Goal: Task Accomplishment & Management: Manage account settings

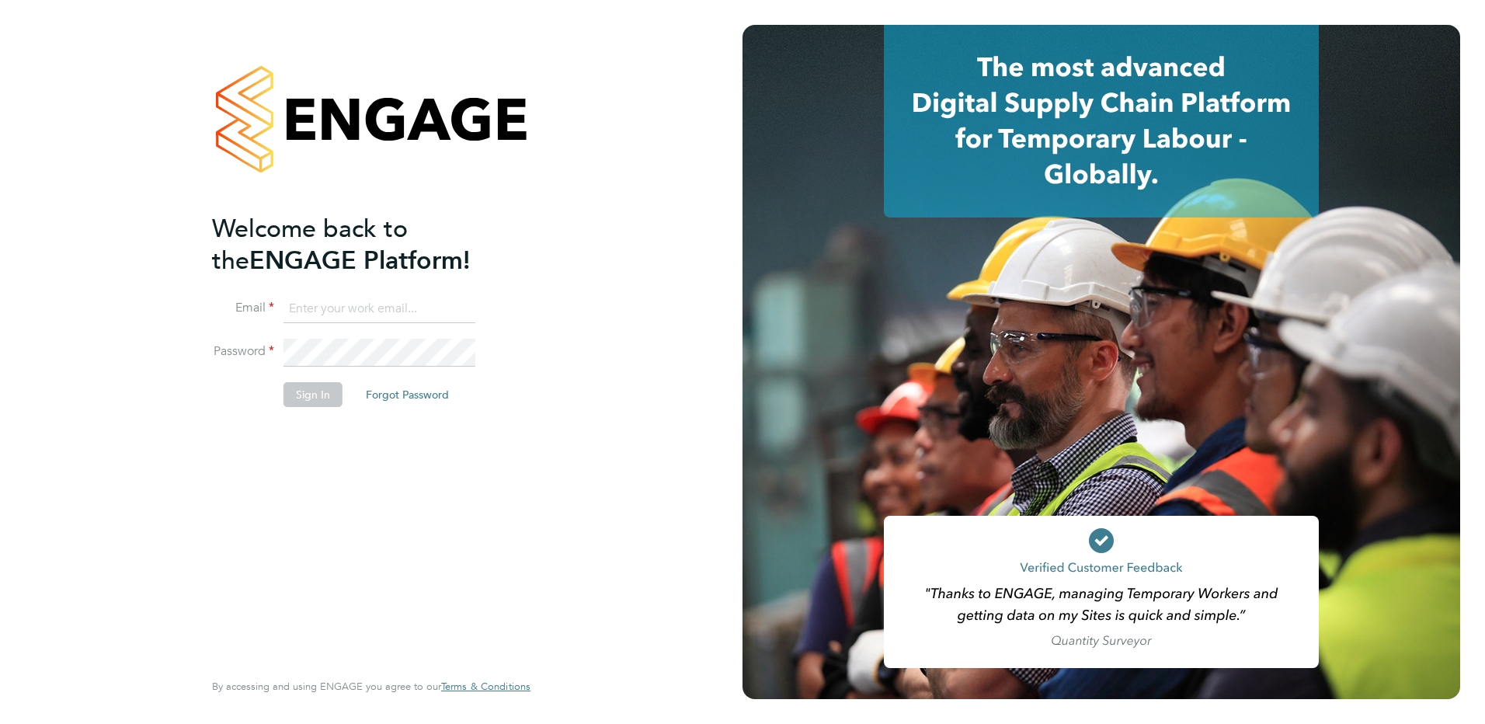
type input "Kerry.Cattle@ncclondon.ac.uk"
click at [303, 390] on button "Sign In" at bounding box center [312, 394] width 59 height 25
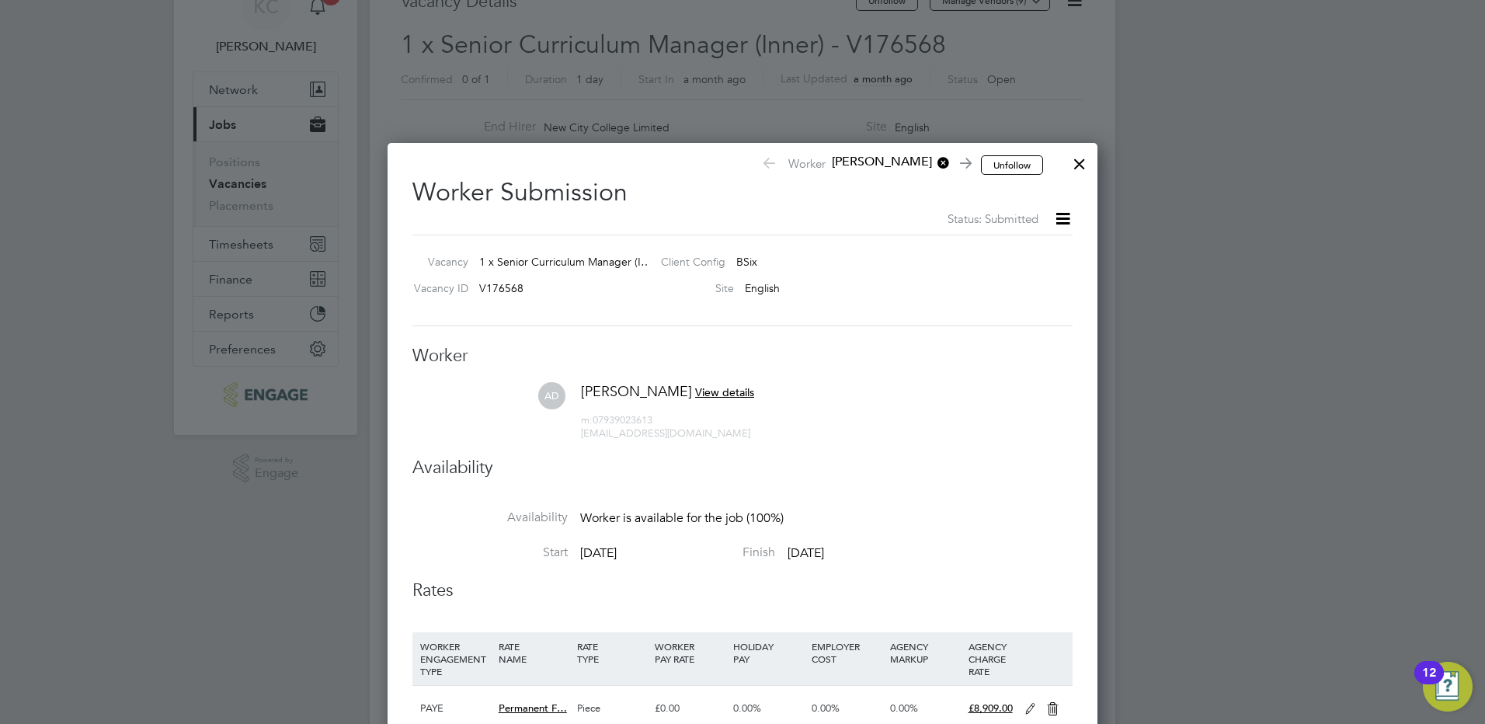
click at [1074, 163] on div at bounding box center [1079, 160] width 28 height 28
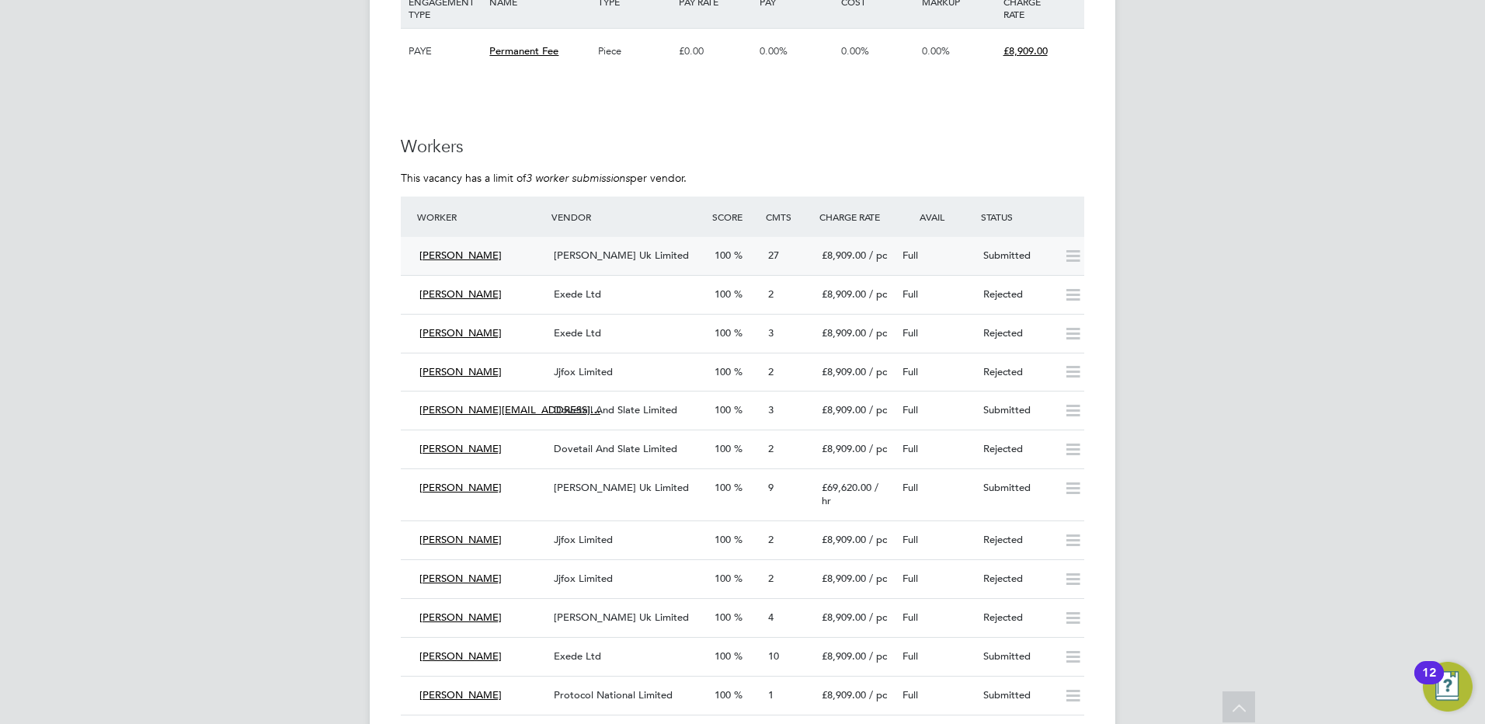
click at [650, 248] on span "[PERSON_NAME] Uk Limited" at bounding box center [621, 254] width 135 height 13
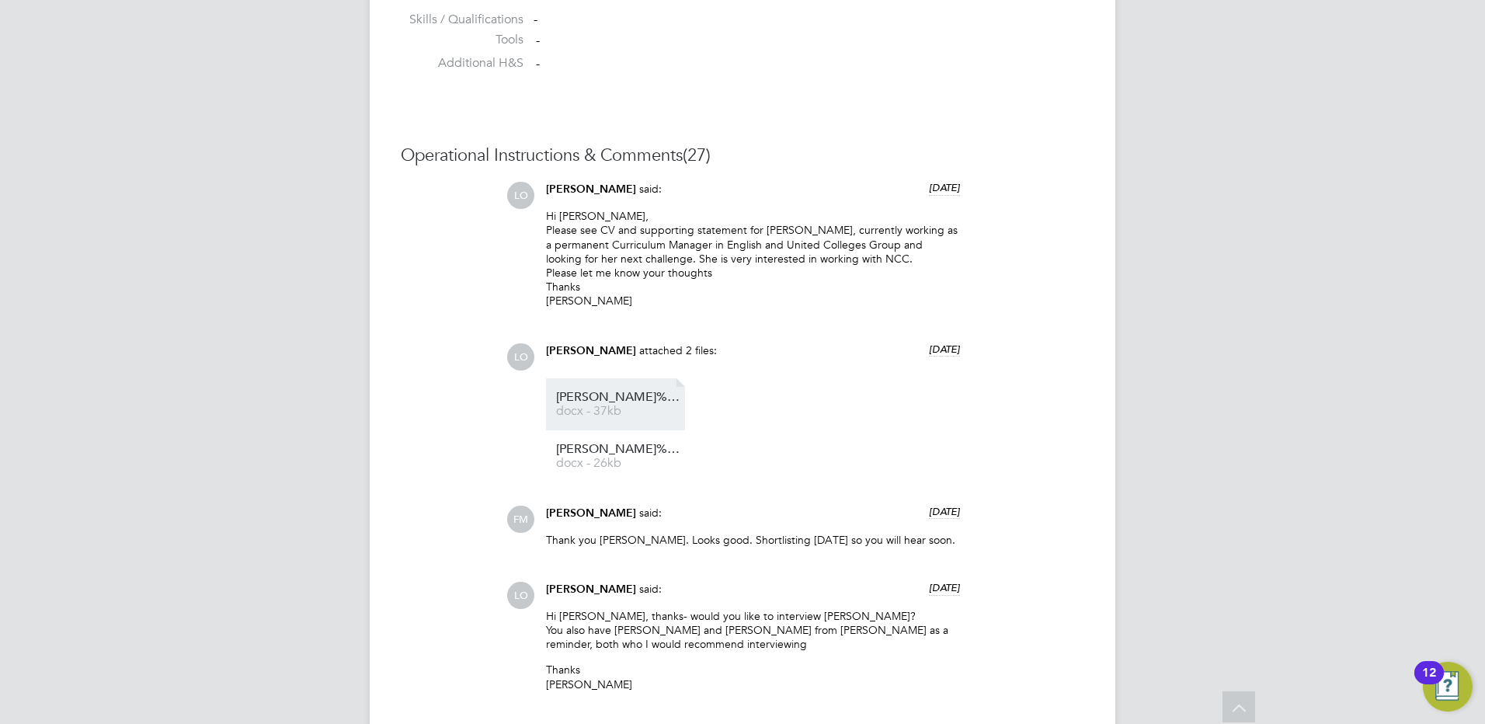
click at [614, 404] on link "Annie%20CV docx - 37kb" at bounding box center [618, 404] width 124 height 26
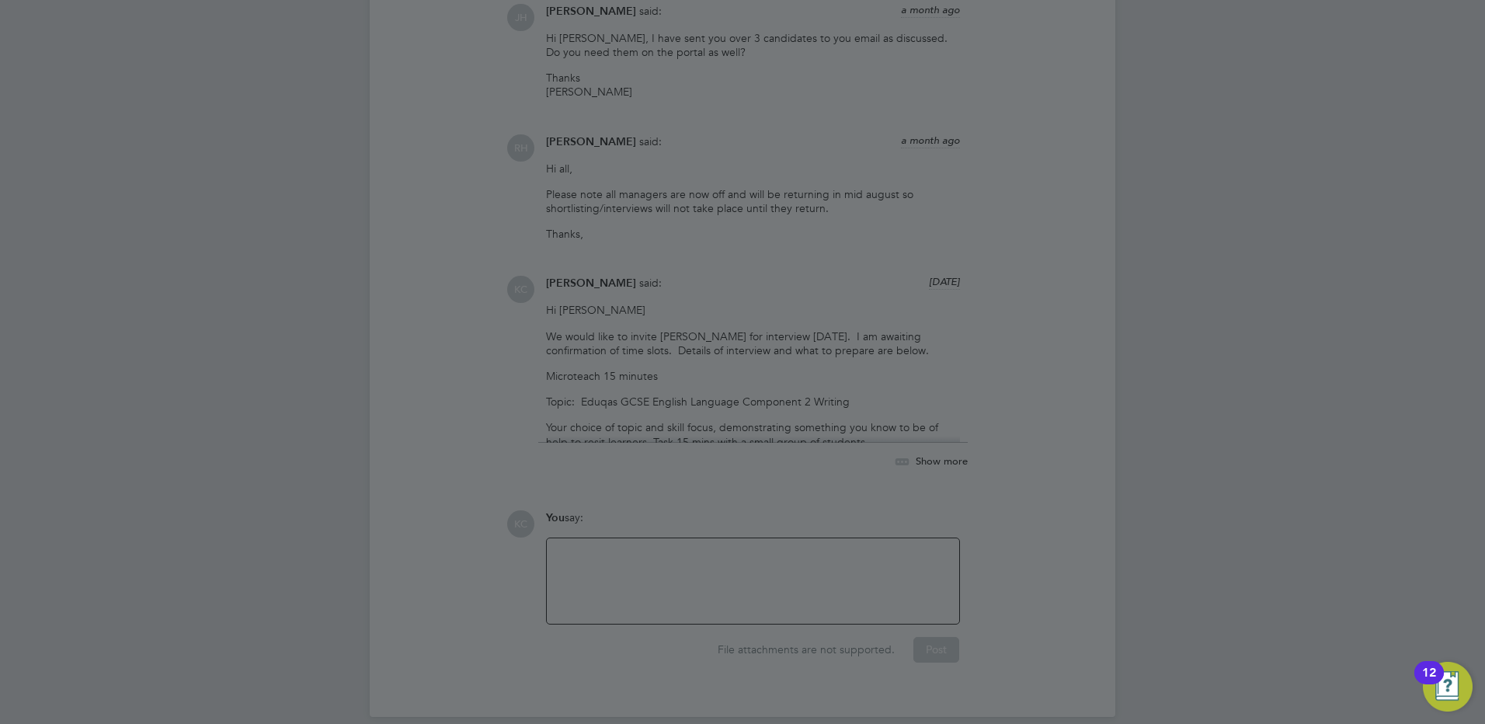
click at [711, 545] on div at bounding box center [742, 362] width 1485 height 724
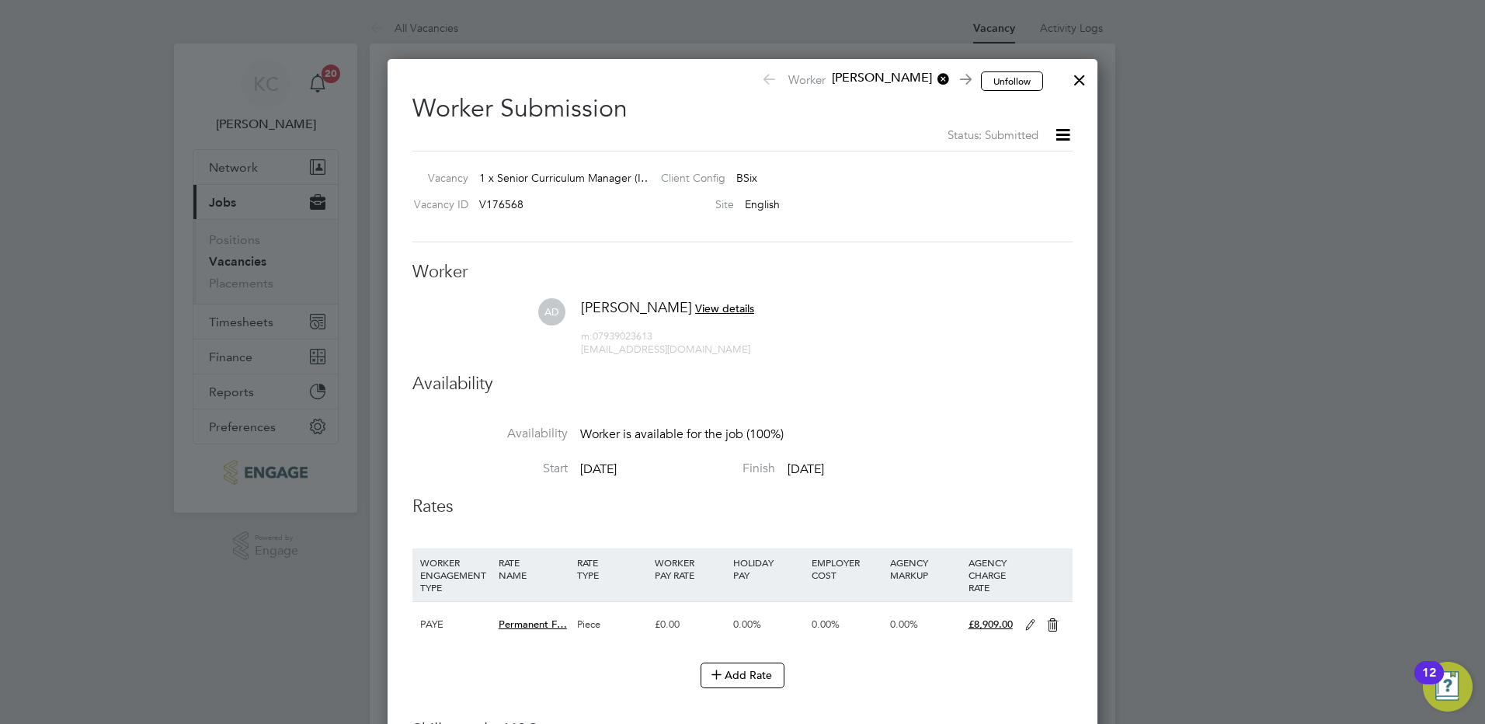
click at [771, 78] on icon at bounding box center [767, 82] width 12 height 16
click at [1076, 79] on div at bounding box center [1079, 76] width 28 height 28
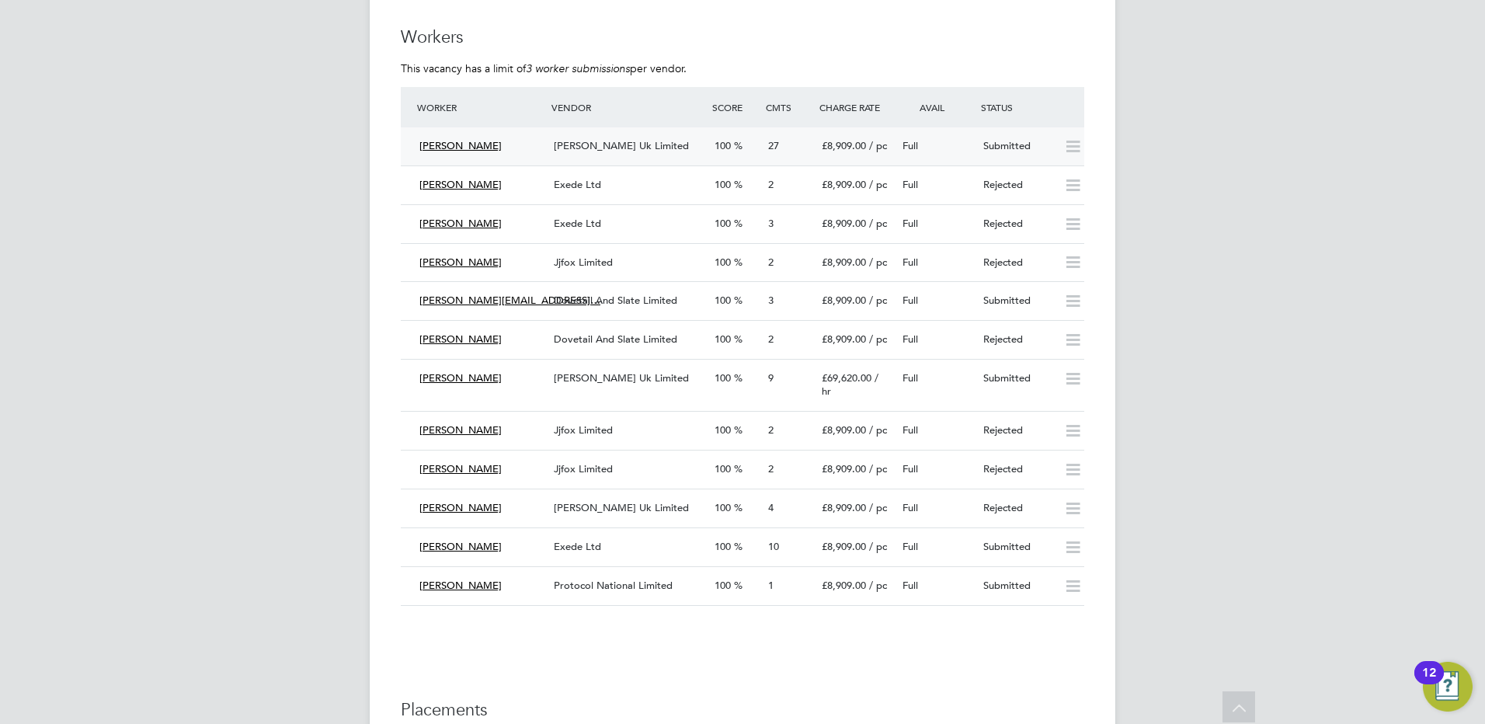
click at [569, 139] on span "[PERSON_NAME] Uk Limited" at bounding box center [621, 145] width 135 height 13
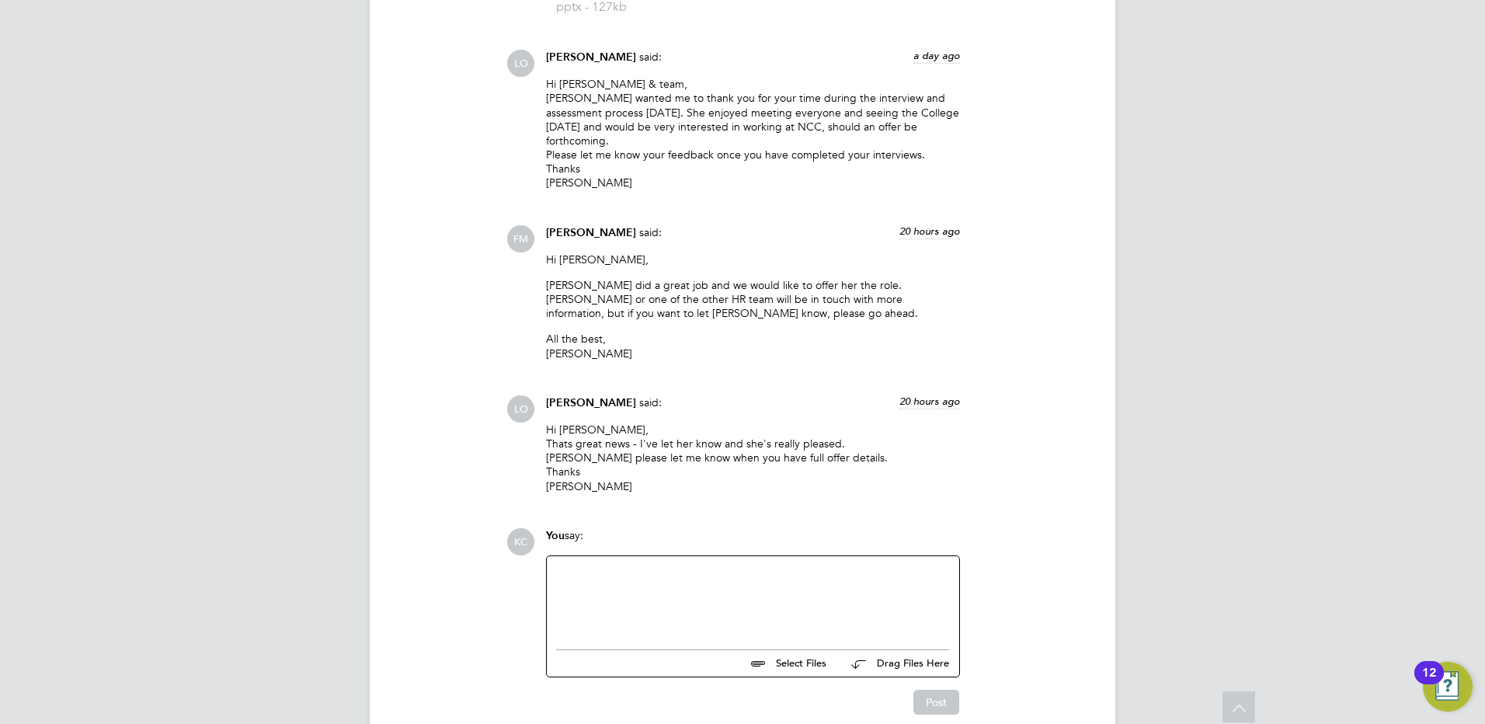
click at [753, 565] on div at bounding box center [753, 598] width 394 height 67
click at [924, 690] on button "Post" at bounding box center [936, 702] width 46 height 25
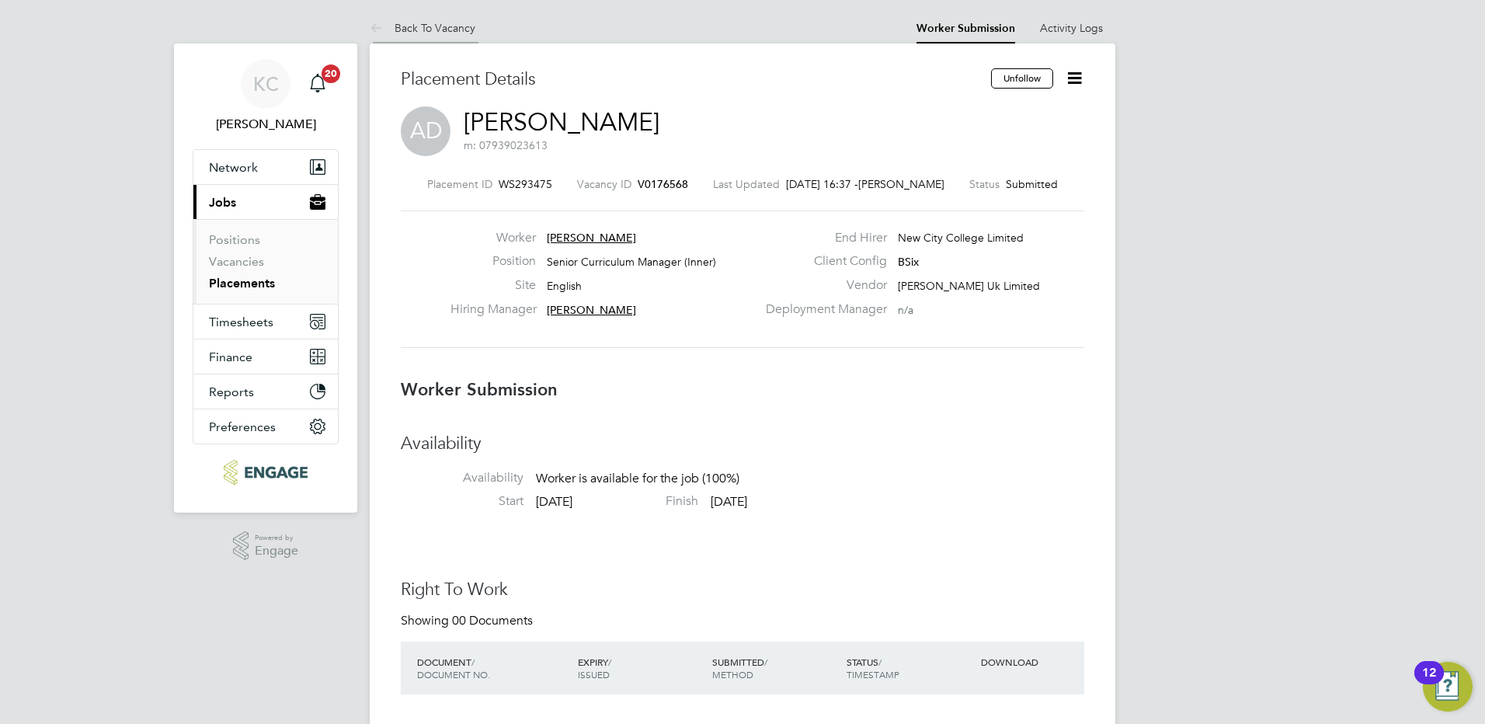
click at [423, 23] on link "Back To Vacancy" at bounding box center [423, 28] width 106 height 14
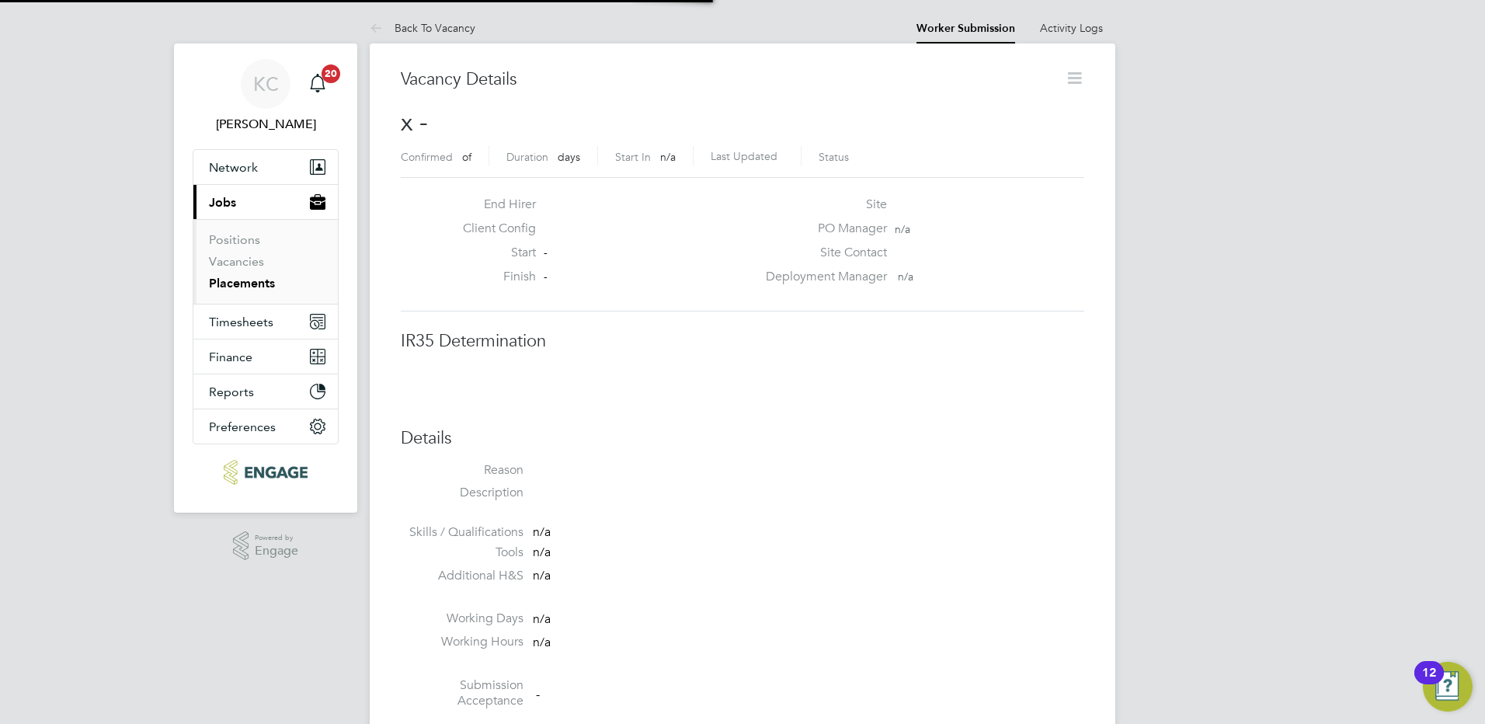
scroll to position [8, 8]
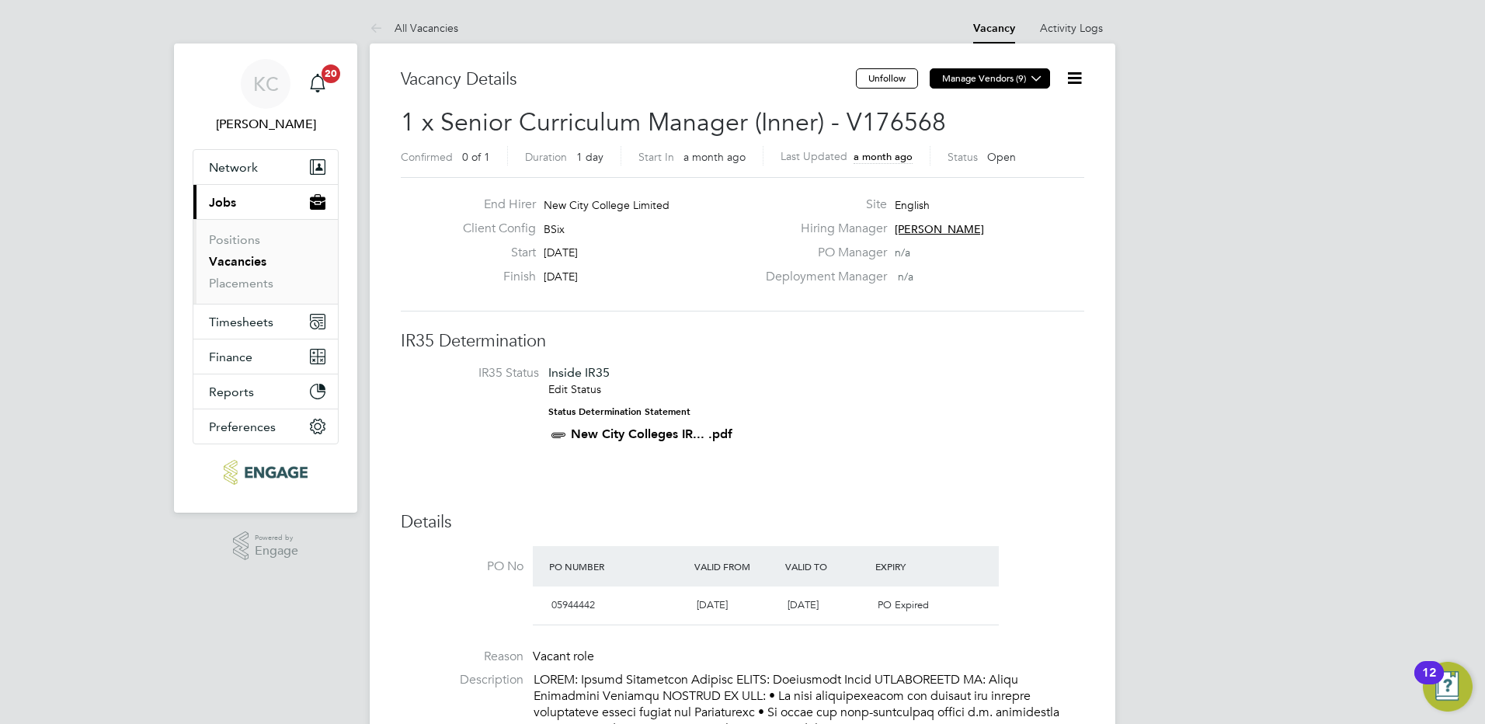
click at [1037, 84] on icon at bounding box center [1036, 78] width 12 height 12
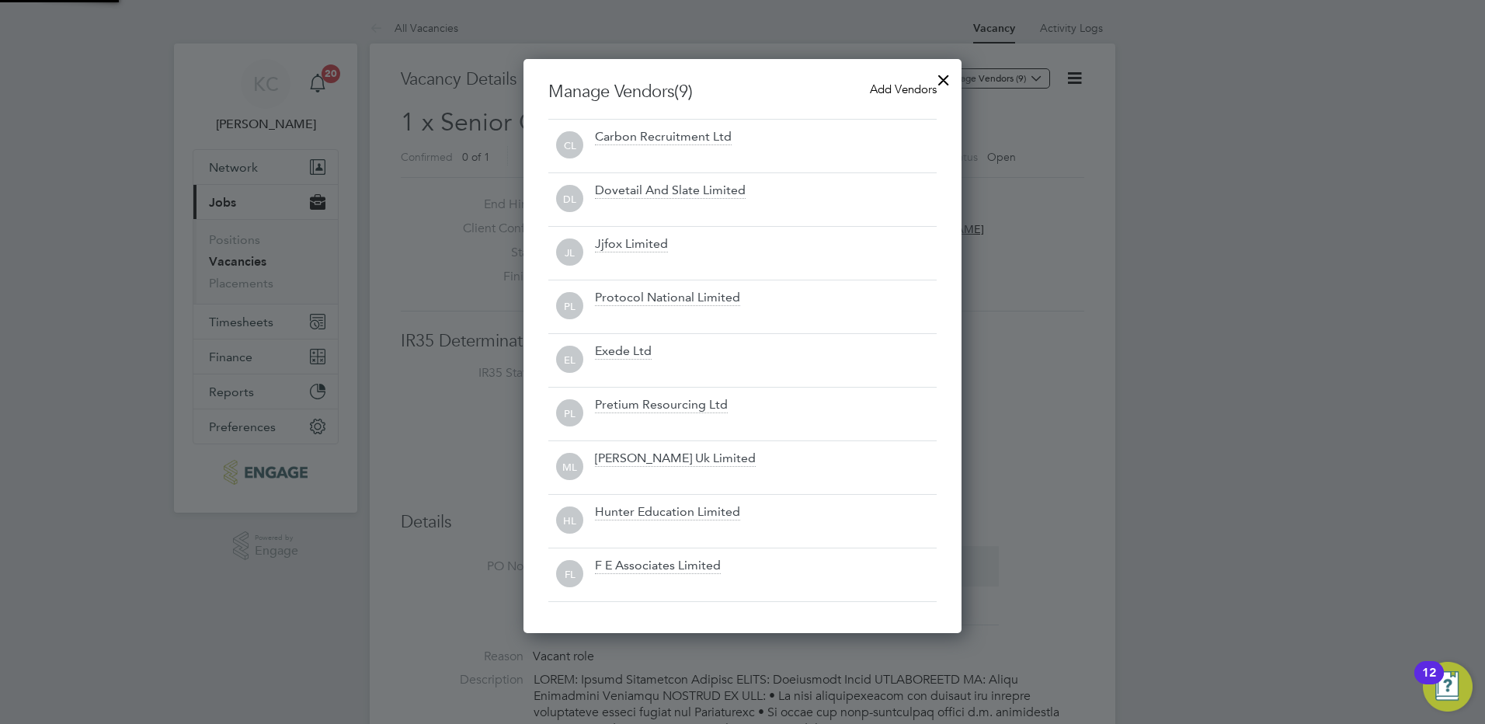
click at [1076, 171] on div at bounding box center [742, 362] width 1485 height 724
click at [665, 31] on div at bounding box center [742, 362] width 1485 height 724
click at [939, 81] on div at bounding box center [944, 76] width 28 height 28
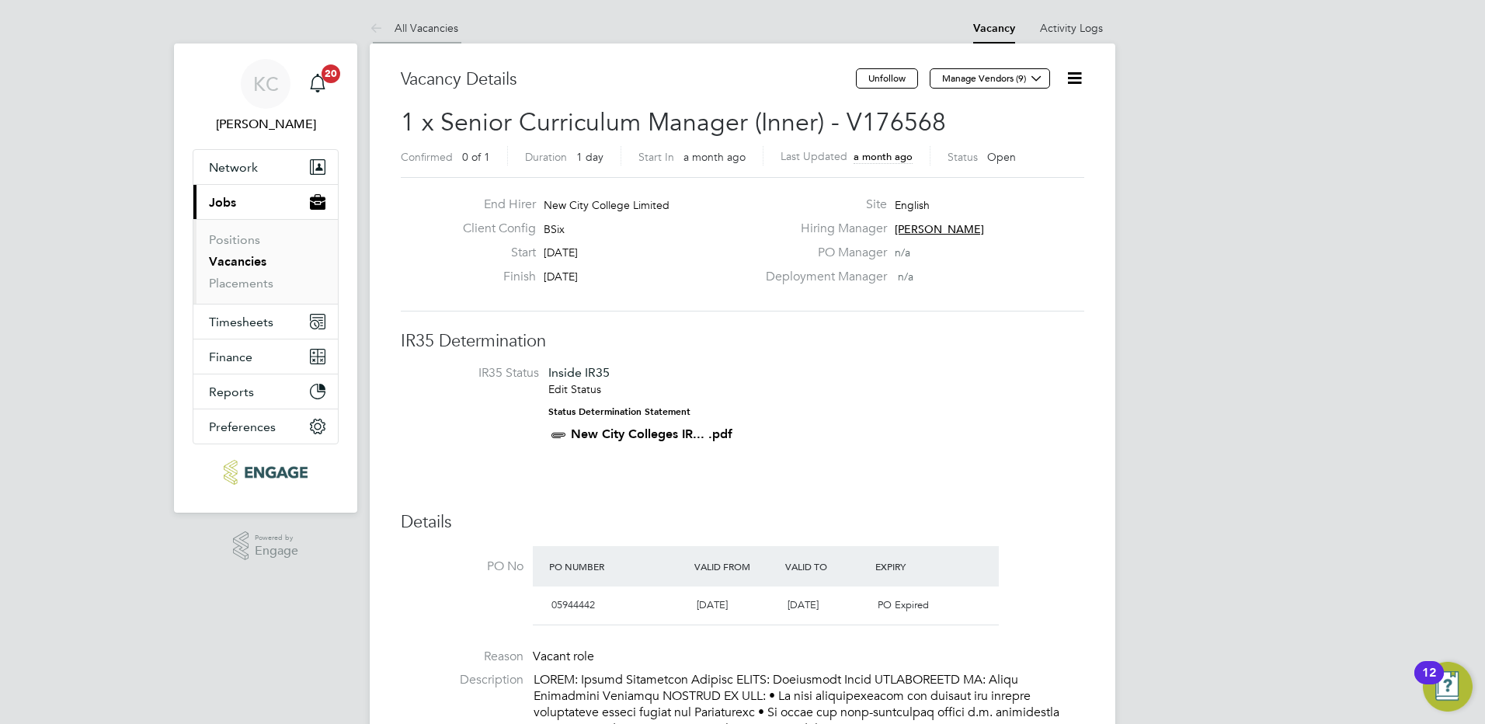
click at [429, 28] on link "All Vacancies" at bounding box center [414, 28] width 89 height 14
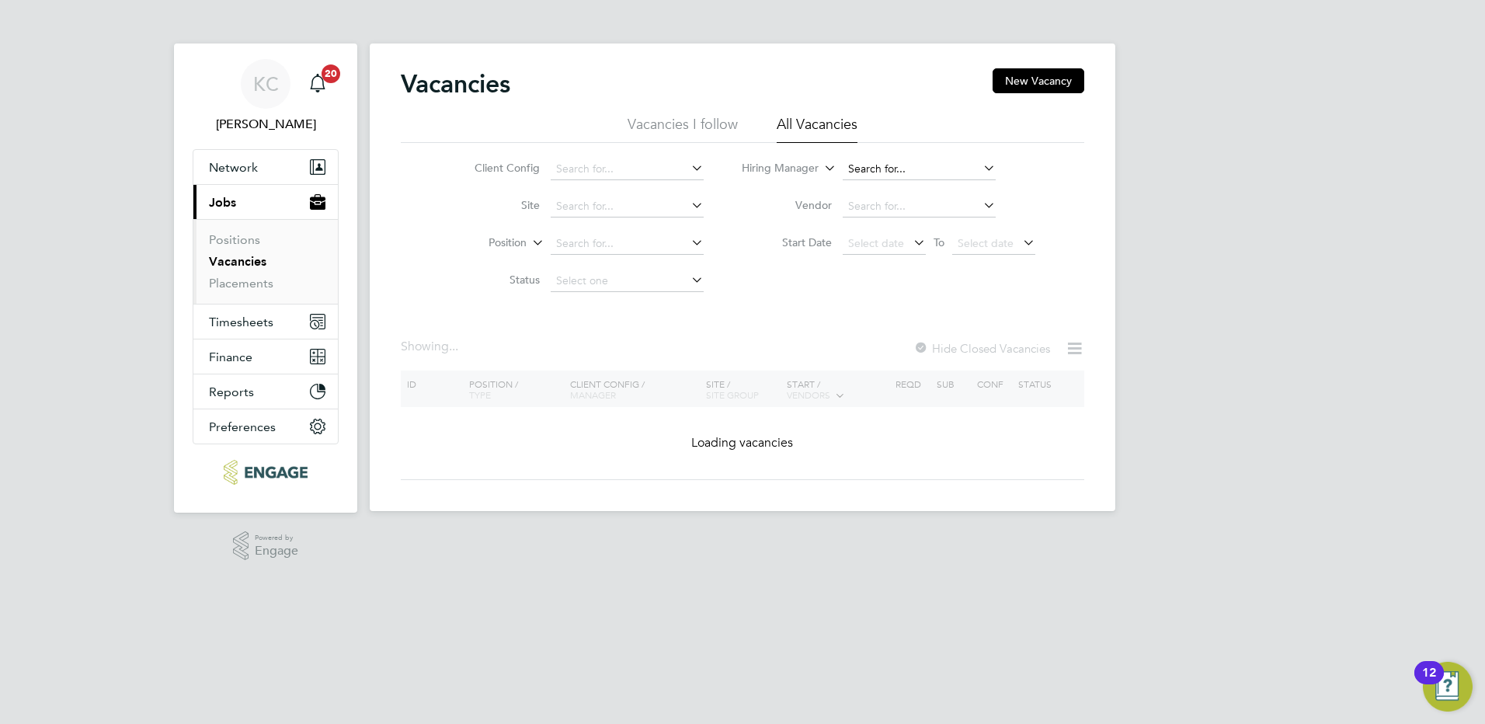
click at [958, 172] on input at bounding box center [919, 169] width 153 height 22
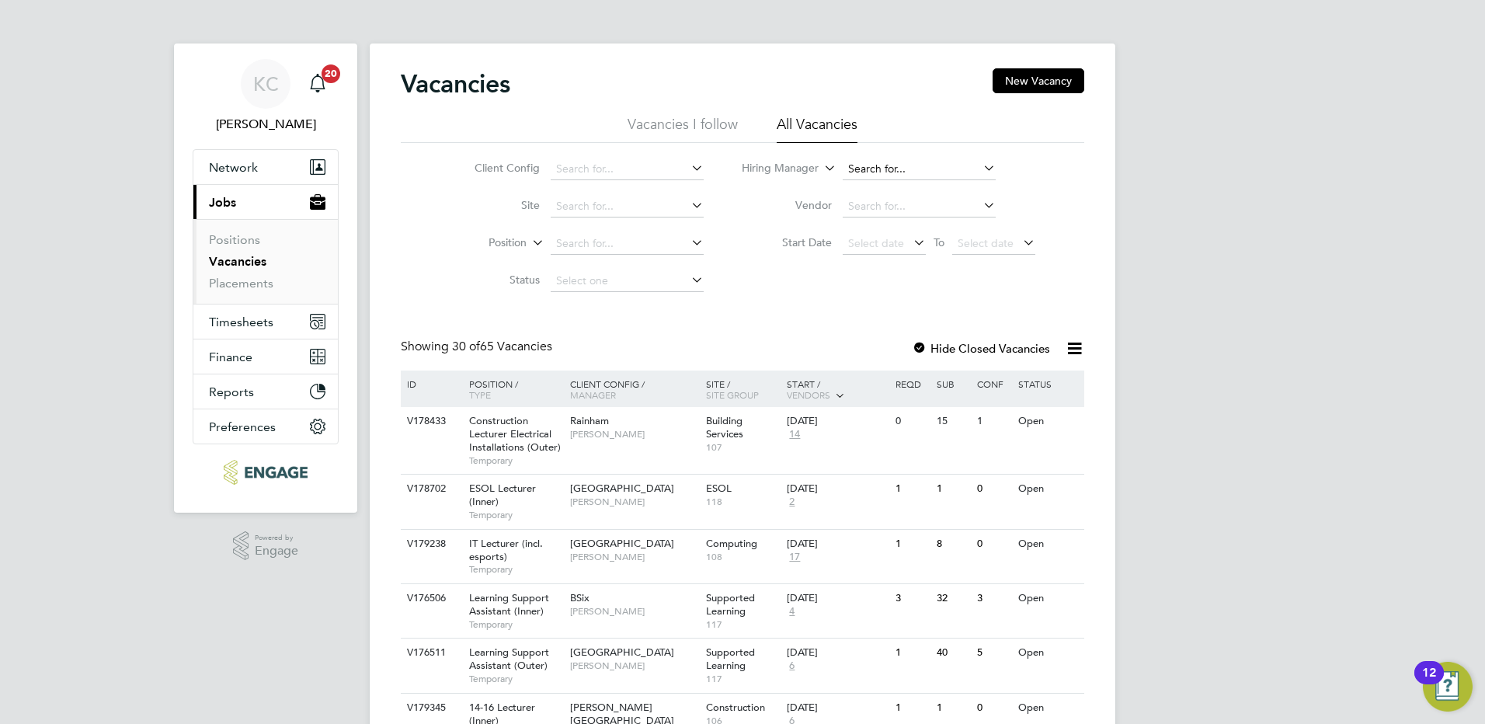
click at [912, 169] on input at bounding box center [919, 169] width 153 height 22
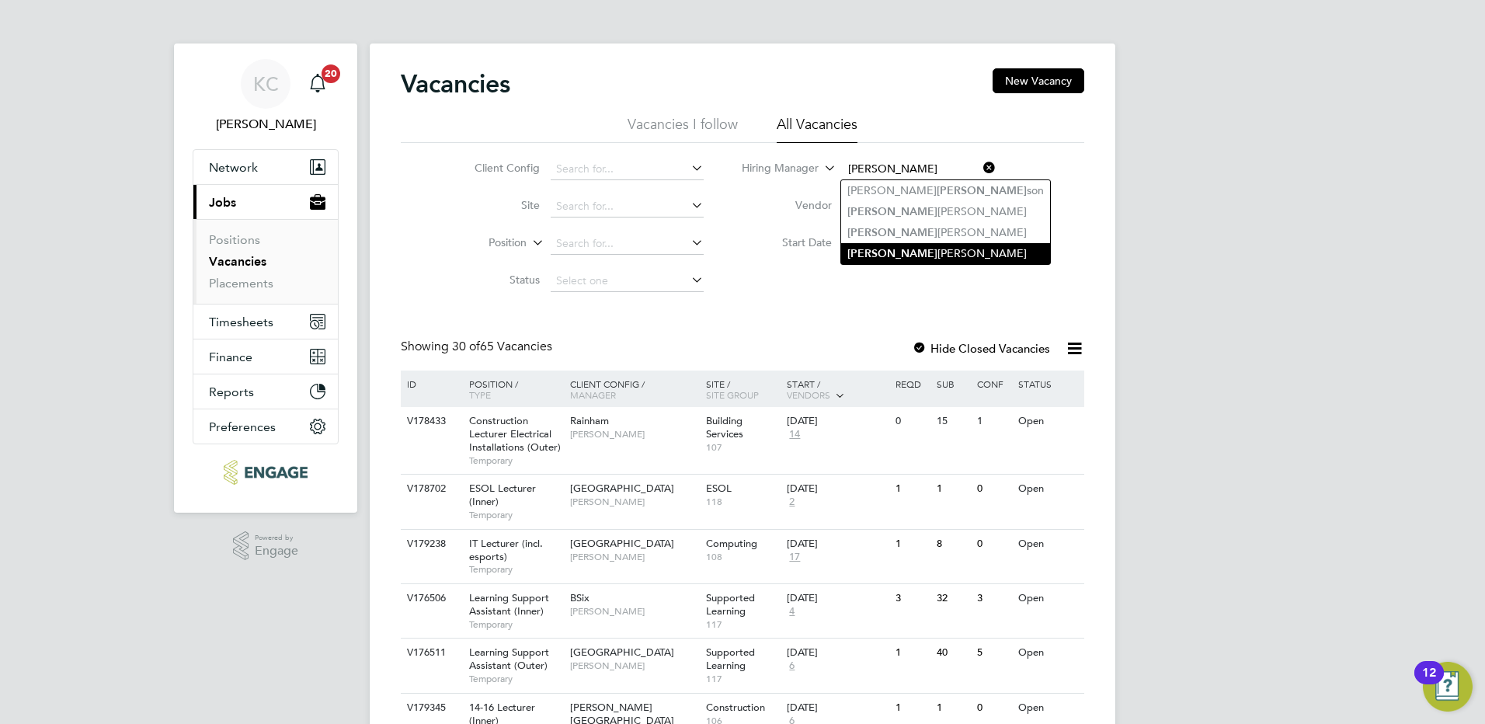
click at [877, 254] on li "John Waite" at bounding box center [945, 253] width 209 height 21
type input "John Waite"
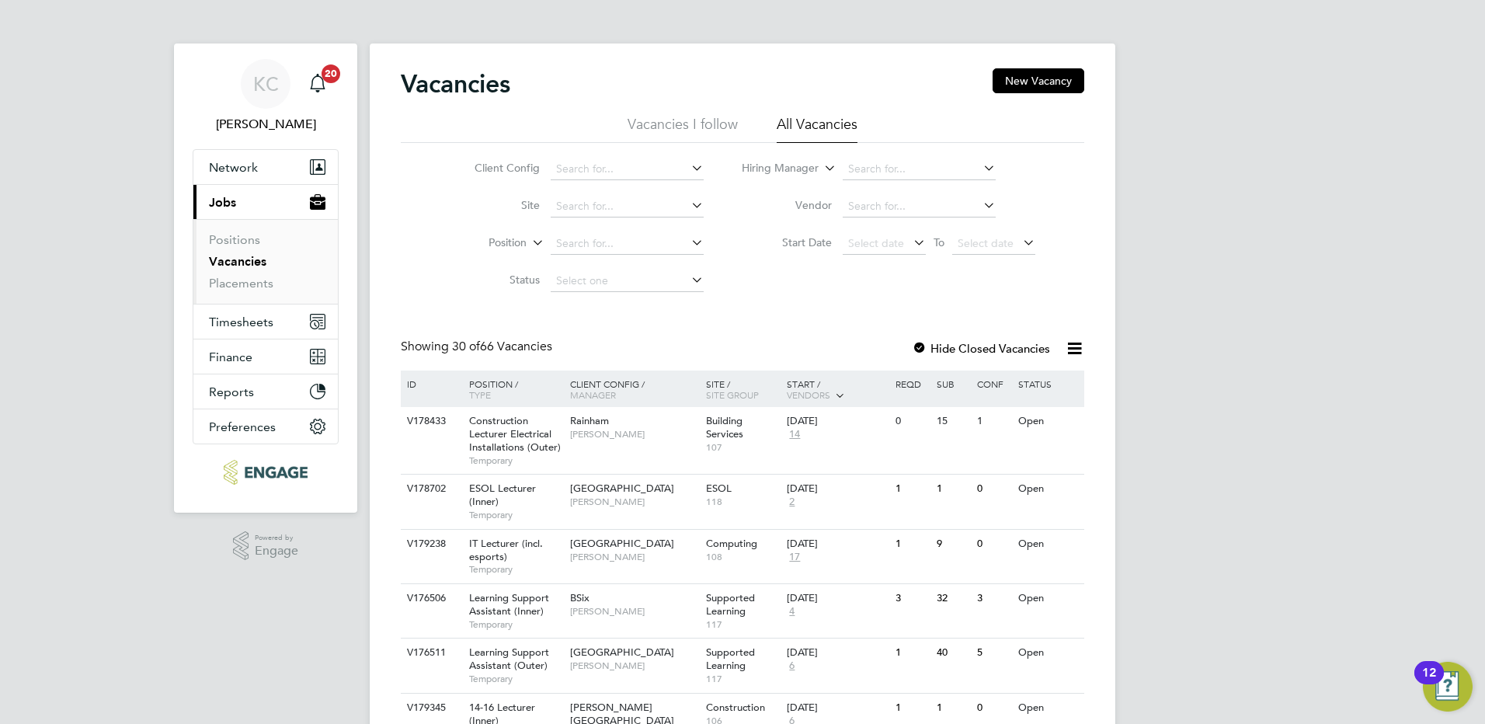
click at [980, 170] on icon at bounding box center [980, 168] width 0 height 22
click at [909, 202] on li "Stephe n Brayshaw" at bounding box center [918, 211] width 155 height 21
type input "[PERSON_NAME]"
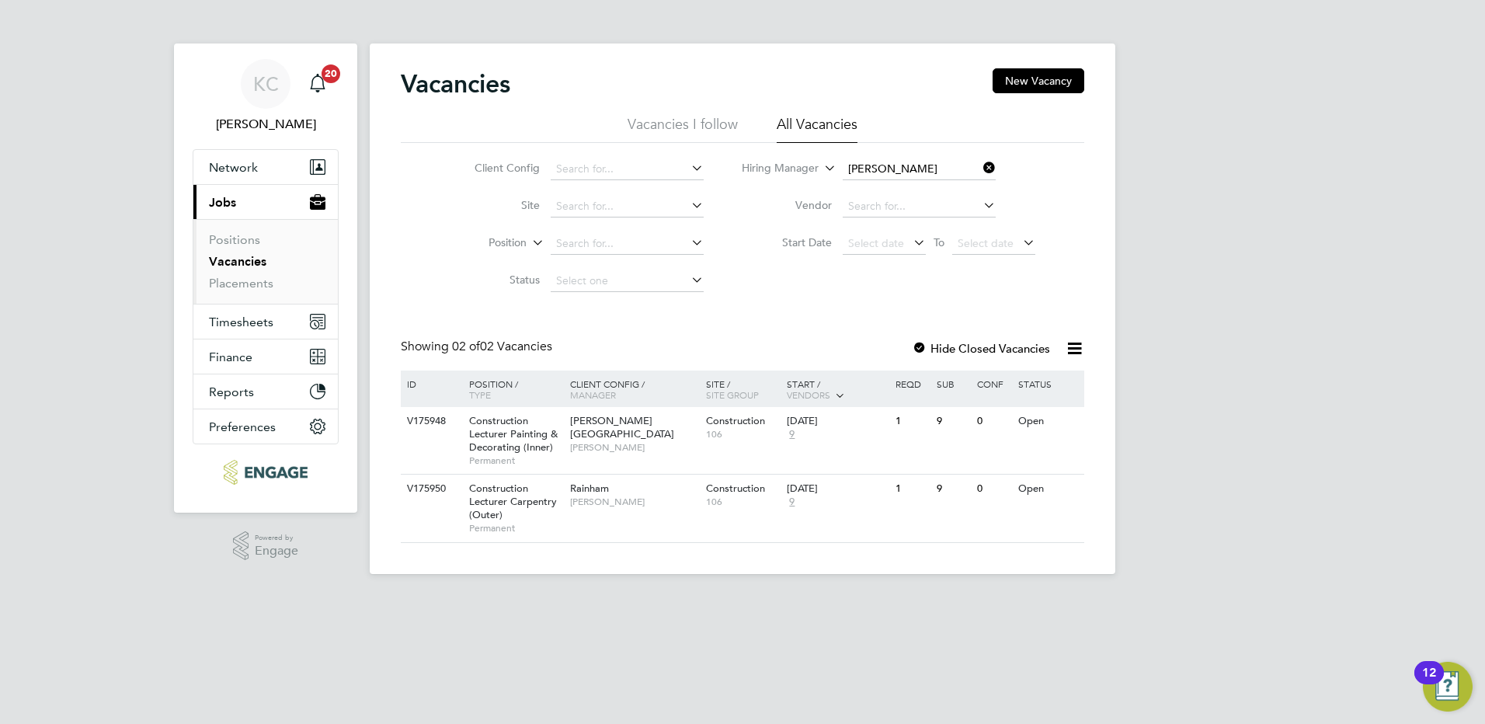
click at [980, 164] on icon at bounding box center [980, 168] width 0 height 22
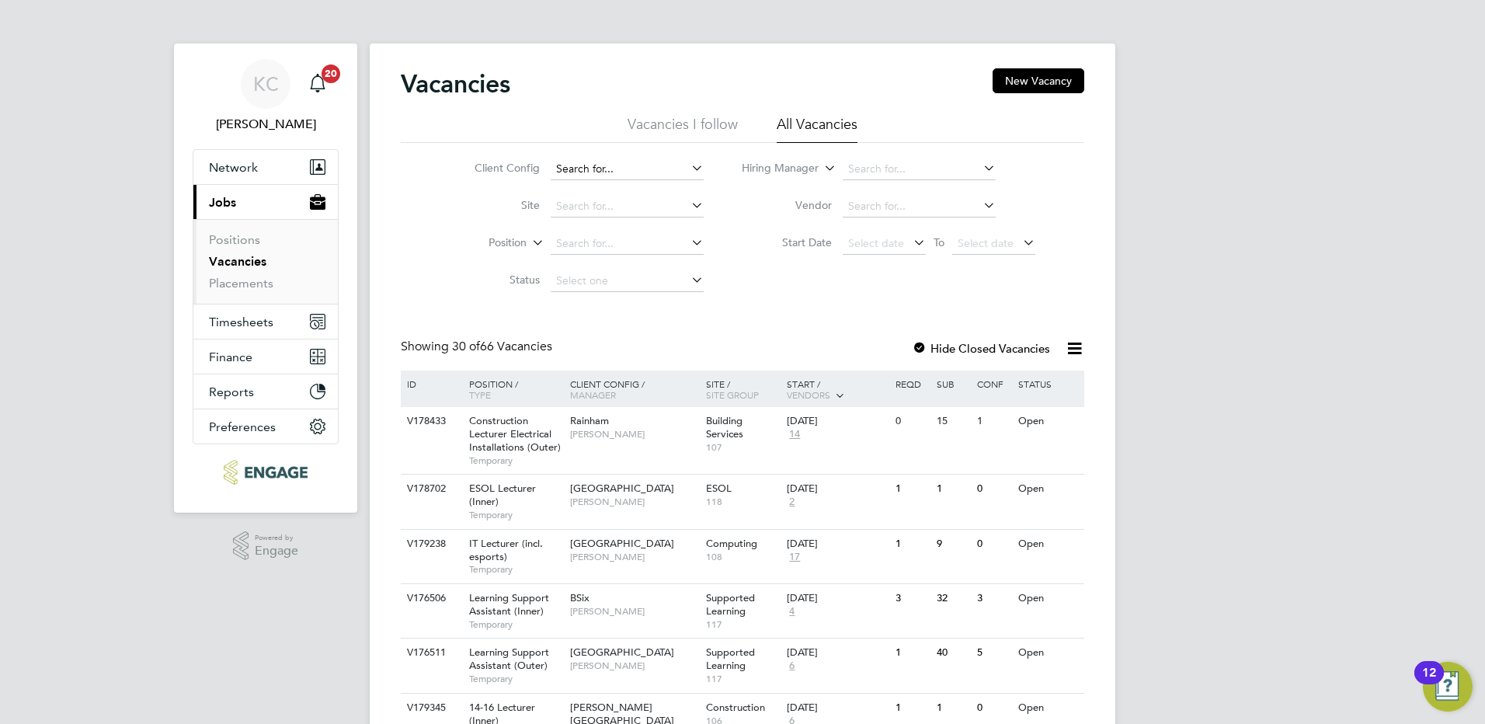
click at [667, 173] on input at bounding box center [627, 169] width 153 height 22
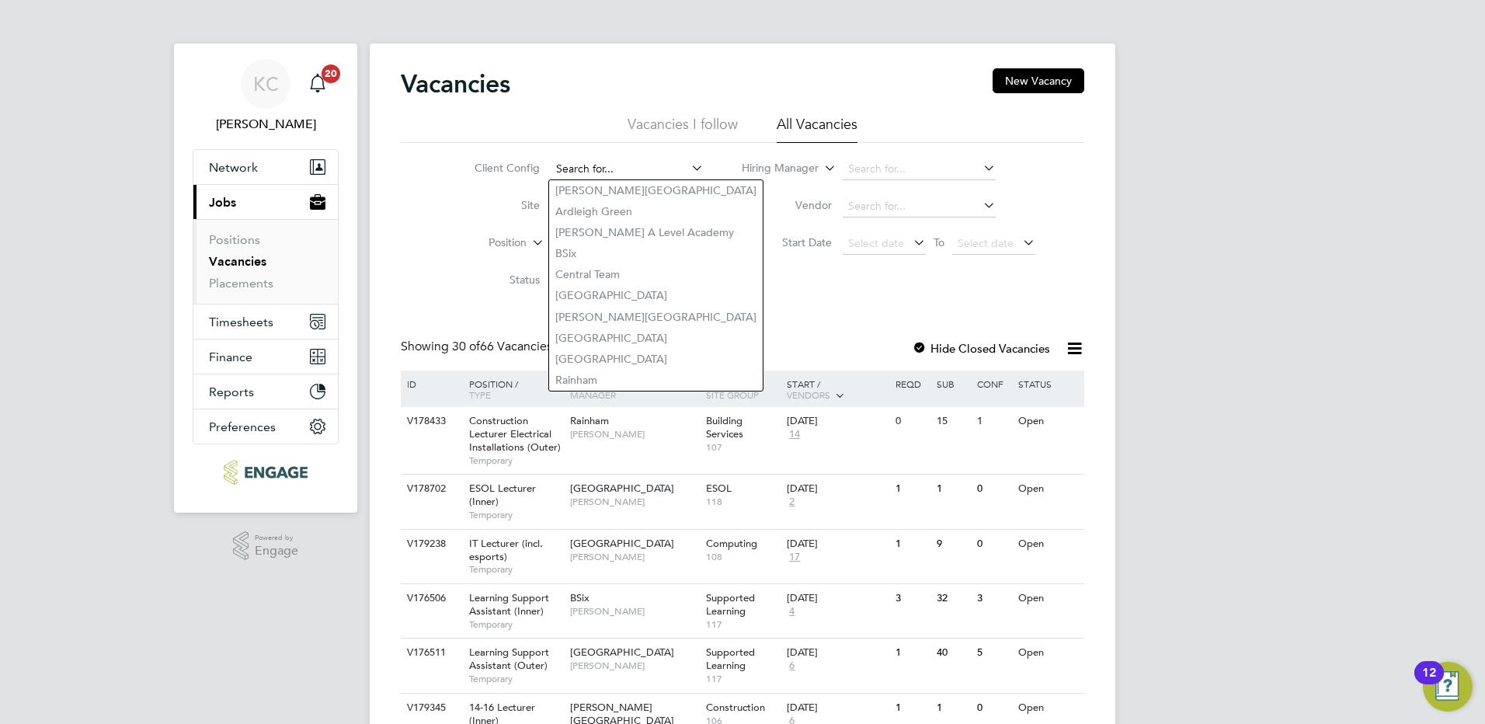
click at [667, 173] on input at bounding box center [627, 169] width 153 height 22
click at [780, 284] on div "Client Config Site Position Status Hiring Manager Vendor Start Date Select date…" at bounding box center [742, 221] width 683 height 157
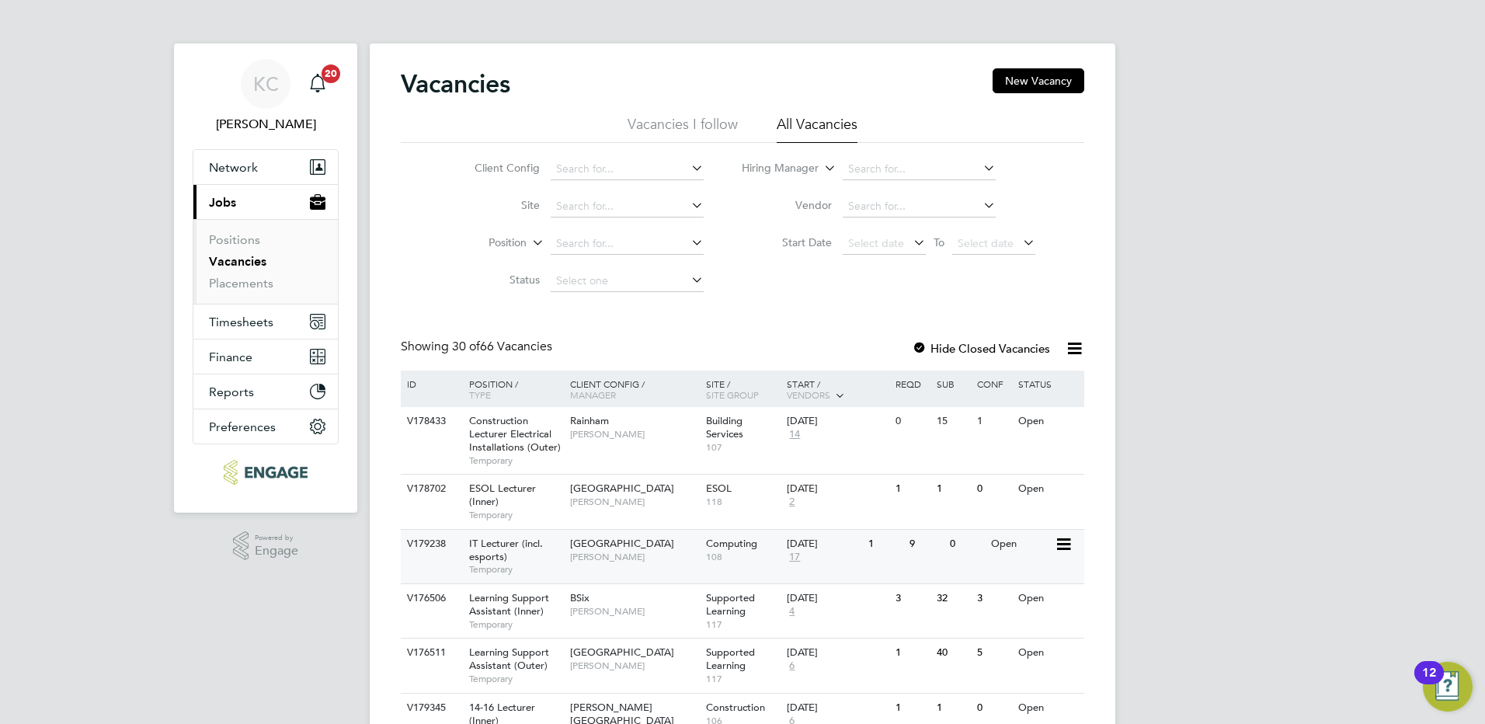
click at [601, 549] on span "[GEOGRAPHIC_DATA]" at bounding box center [622, 543] width 104 height 13
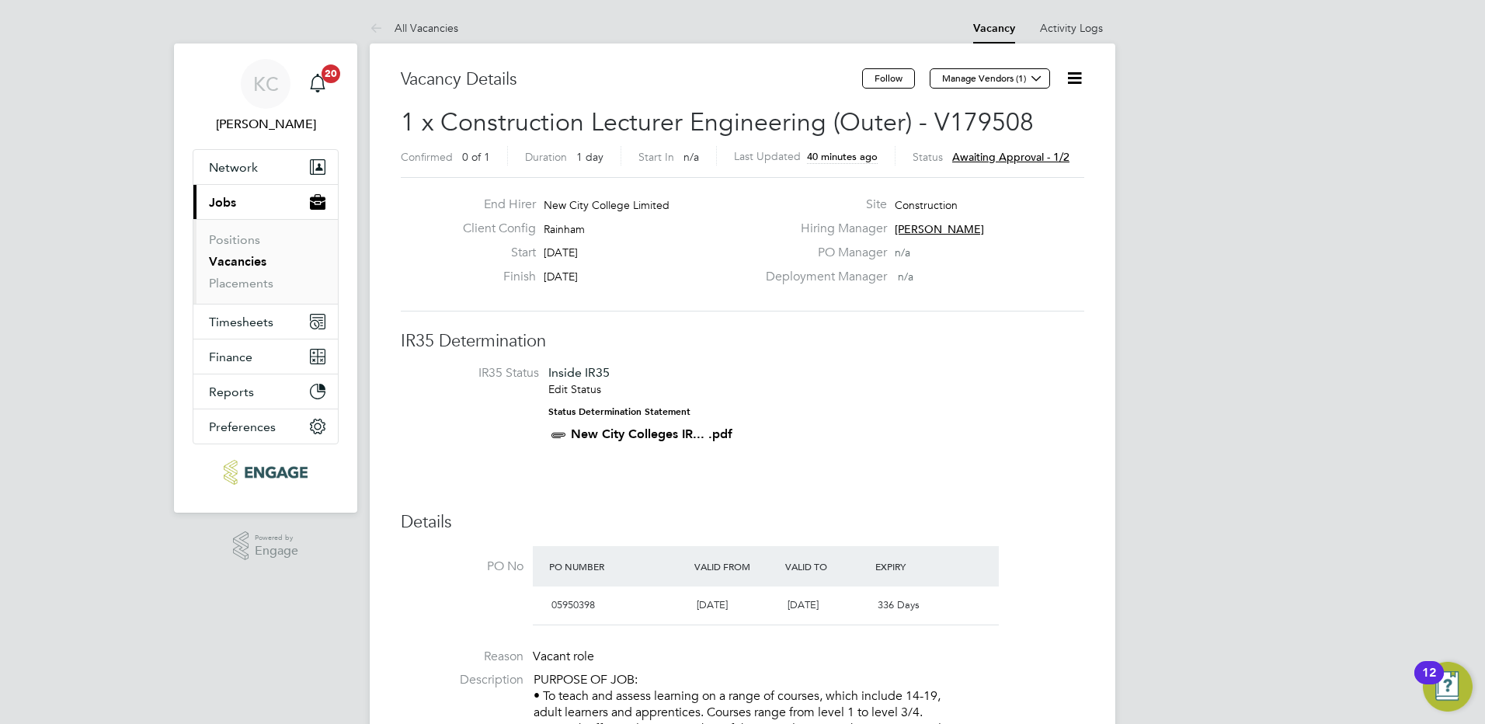
click at [1015, 155] on span "Awaiting approval - 1/2" at bounding box center [1010, 157] width 117 height 14
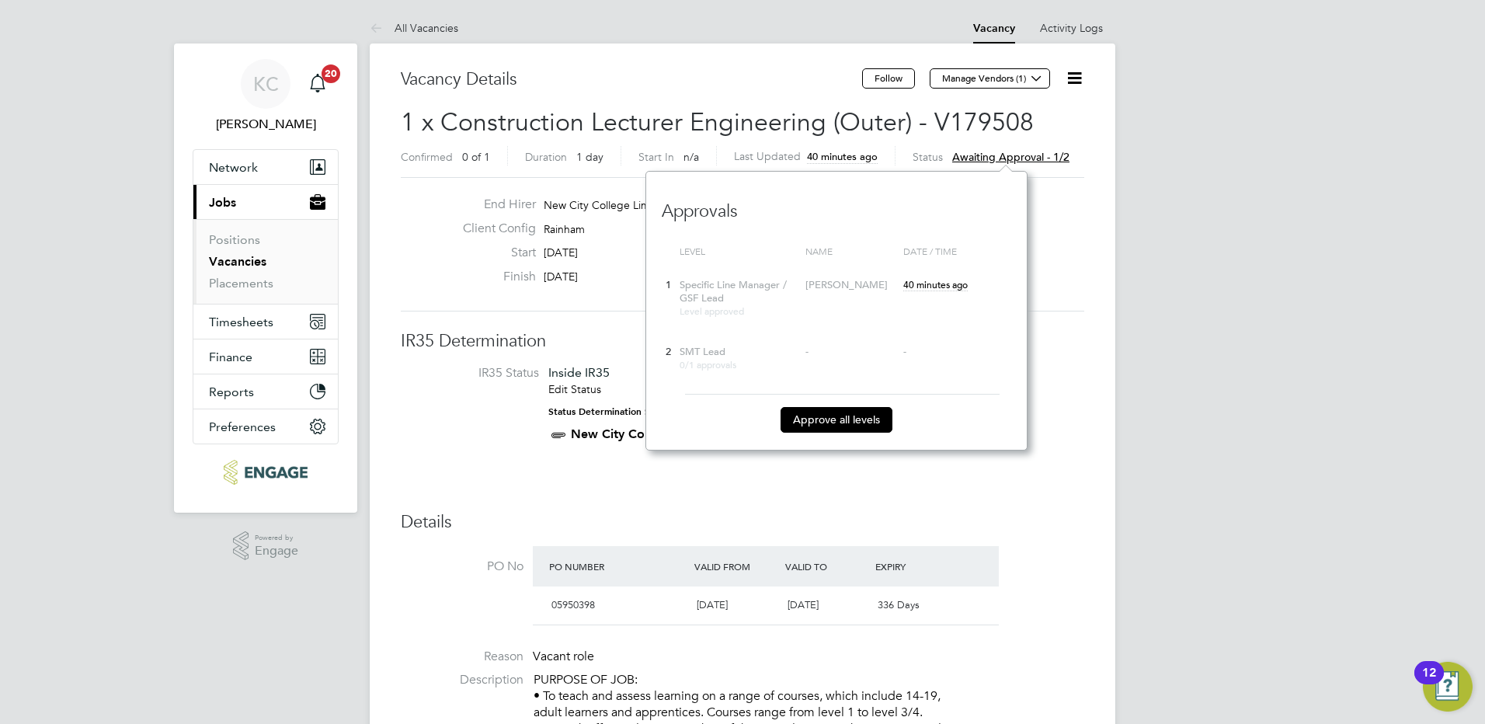
click at [926, 288] on span "40 minutes ago" at bounding box center [935, 284] width 64 height 12
click at [864, 284] on div "[PERSON_NAME]" at bounding box center [850, 285] width 90 height 13
click at [941, 289] on span "[DATE] 14:02" at bounding box center [930, 284] width 54 height 12
click at [941, 289] on span "40 minutes ago" at bounding box center [935, 284] width 64 height 12
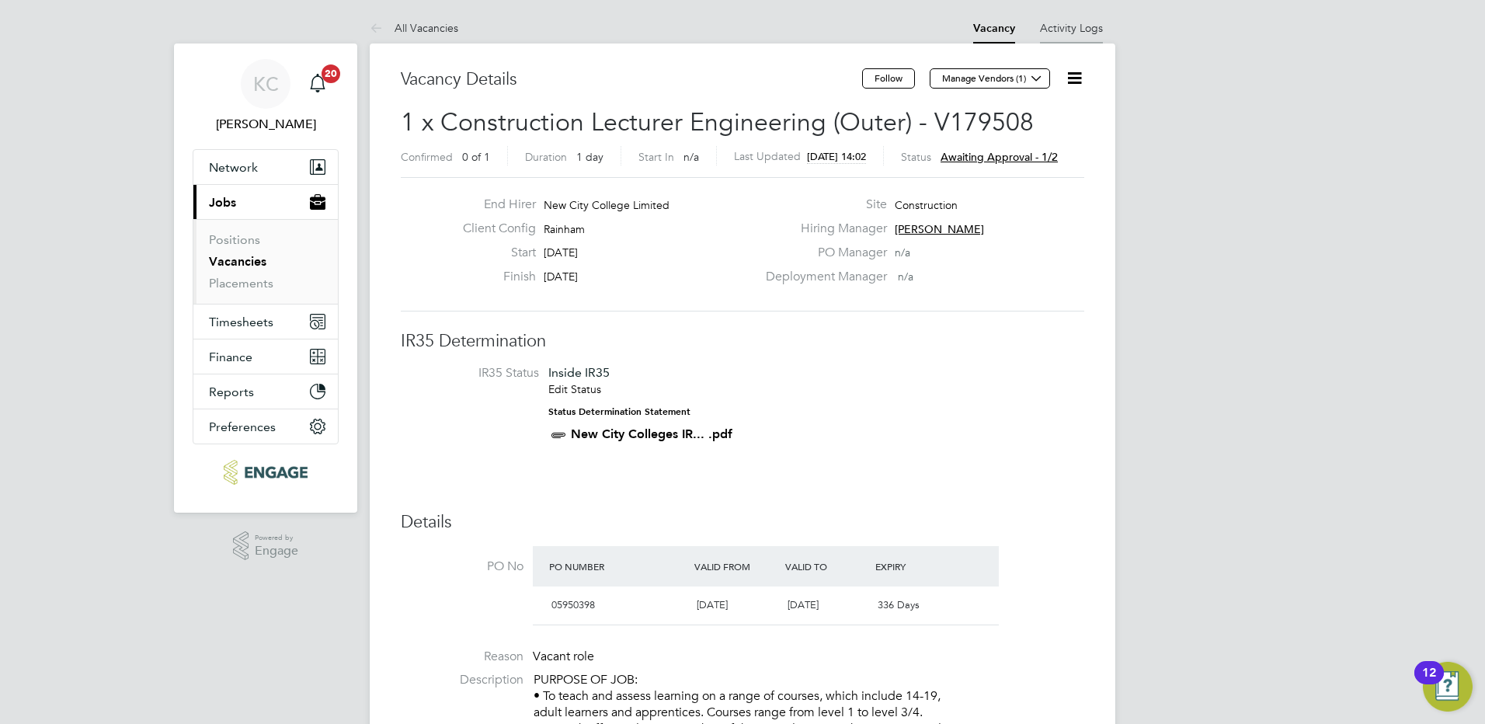
click at [1072, 30] on link "Activity Logs" at bounding box center [1071, 28] width 63 height 14
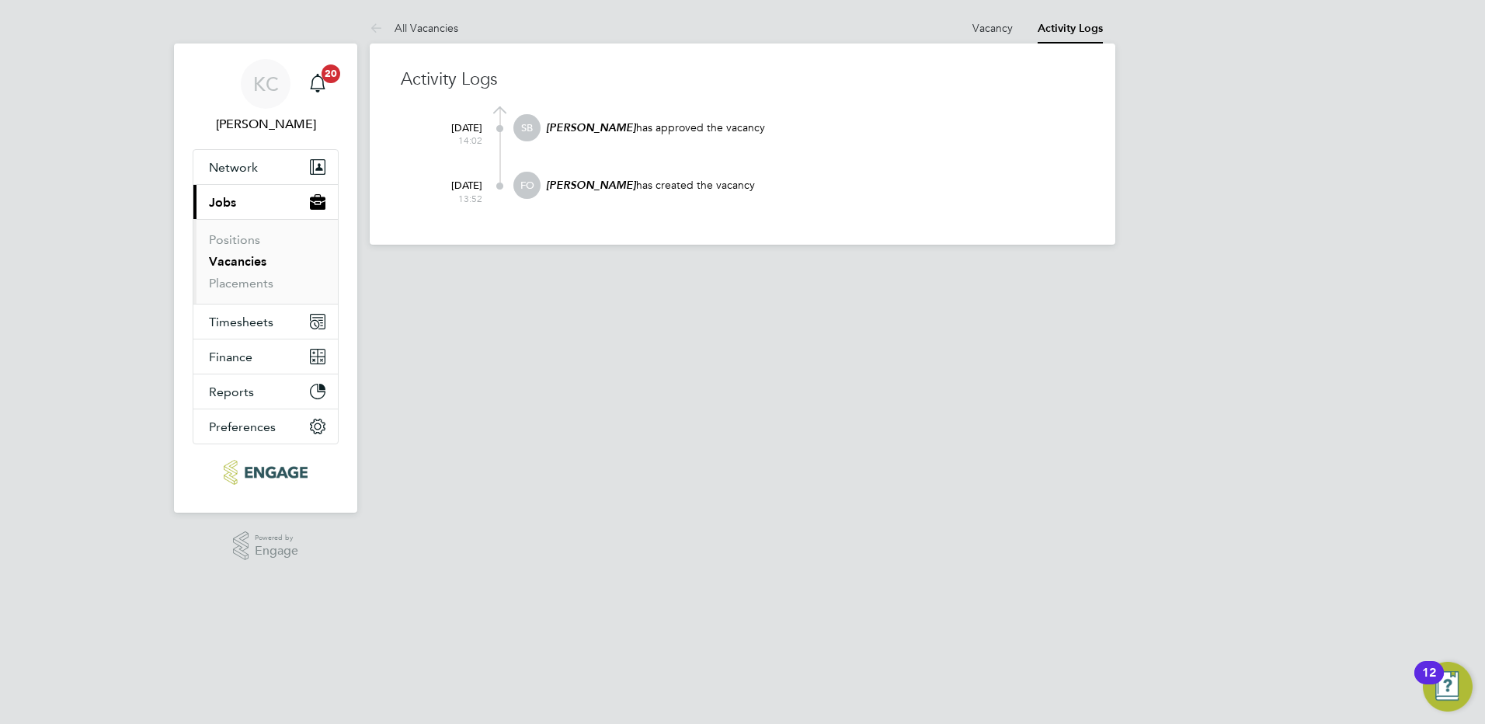
click at [1193, 269] on html "[PERSON_NAME] Cattle Notifications 20 Applications: Network Team Members Busine…" at bounding box center [742, 134] width 1485 height 269
